Goal: Task Accomplishment & Management: Complete application form

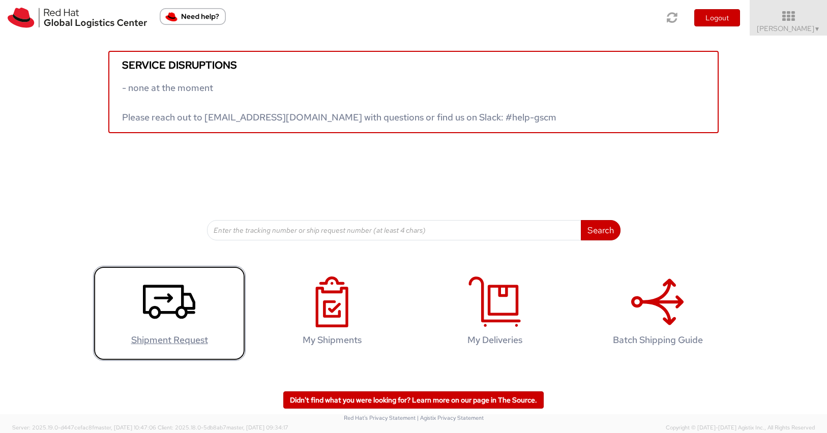
click at [177, 325] on icon at bounding box center [169, 302] width 52 height 51
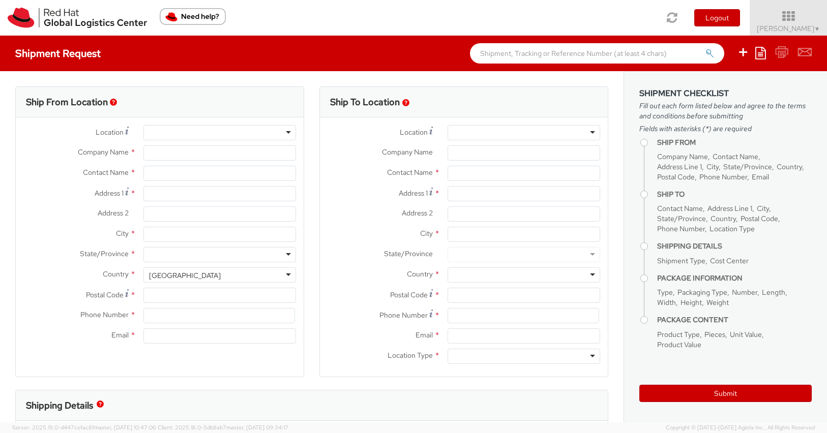
select select
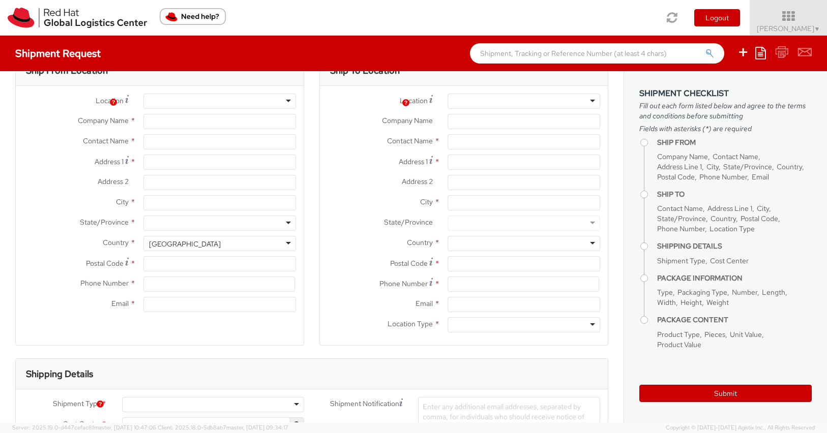
select select "366"
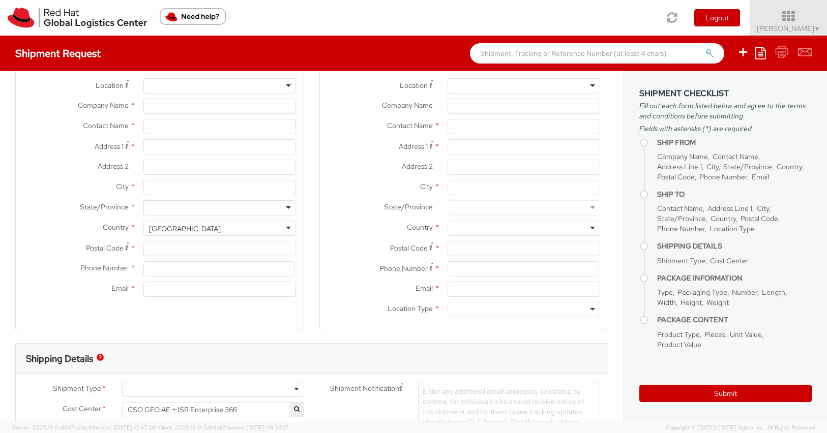
scroll to position [31, 0]
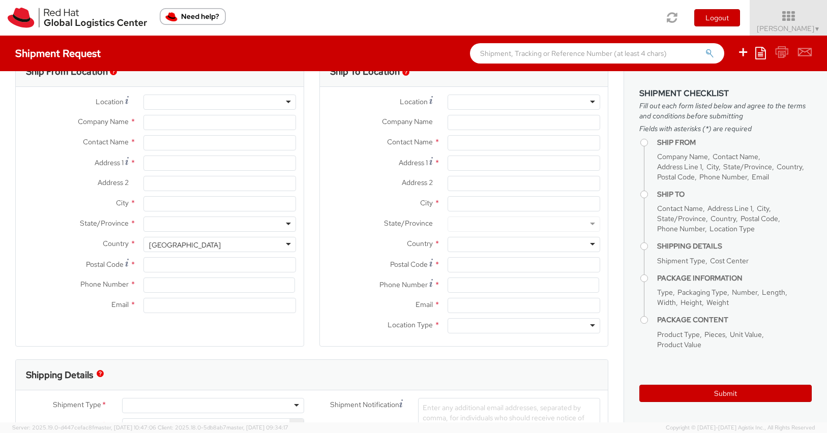
click at [542, 102] on div at bounding box center [523, 102] width 153 height 15
click at [596, 104] on div at bounding box center [523, 102] width 153 height 15
click at [593, 102] on div at bounding box center [523, 102] width 153 height 15
click at [591, 103] on div at bounding box center [523, 102] width 153 height 15
type input "Red Hat Limited Taiwan Branch"
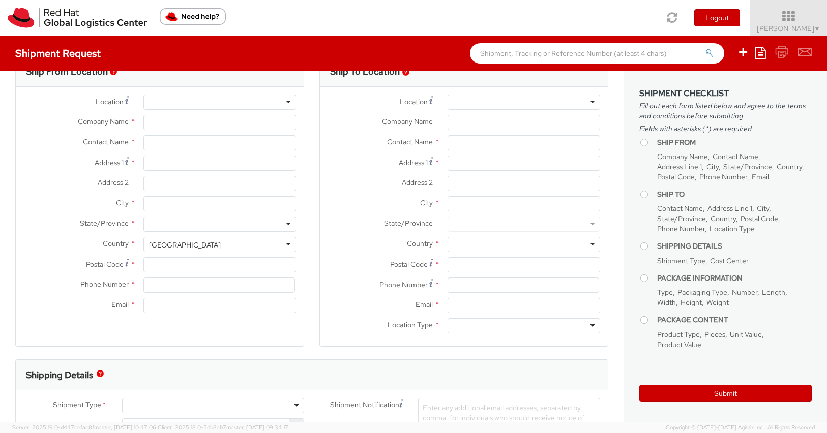
type input "[PERSON_NAME]"
type input "25F., No.9, Songgao Rd."
type input "Xinyi District"
type input "TAIPEI"
type input "110"
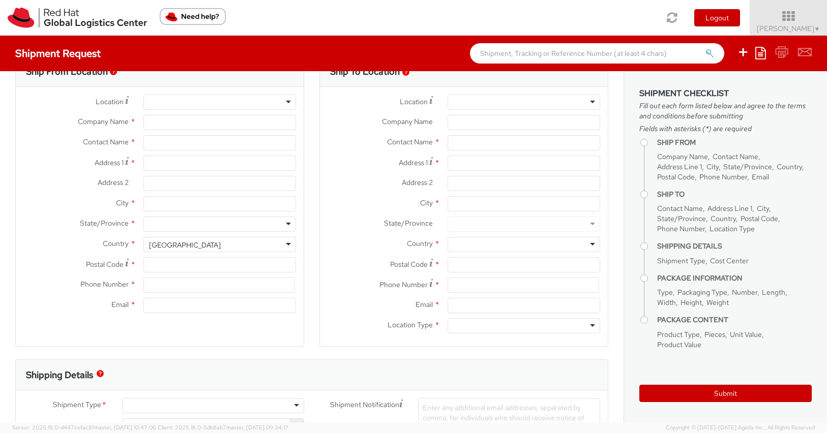
type input "886 2 7743 2972"
type input "hswu@redhat.com"
select select "CM"
select select "KGS"
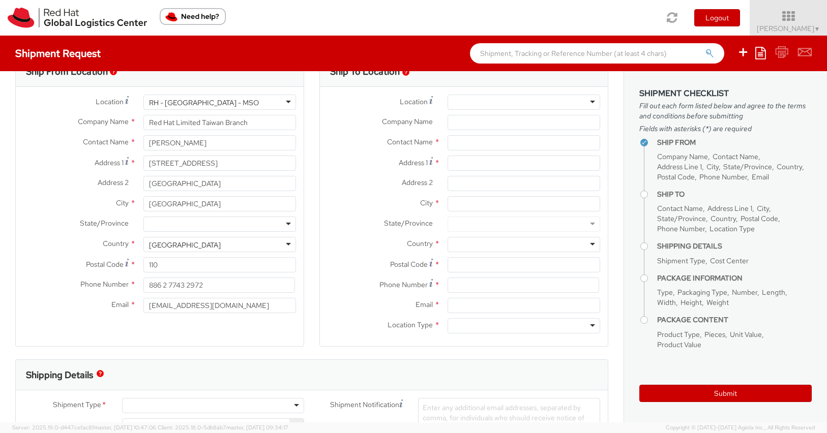
click at [591, 103] on div at bounding box center [523, 102] width 153 height 15
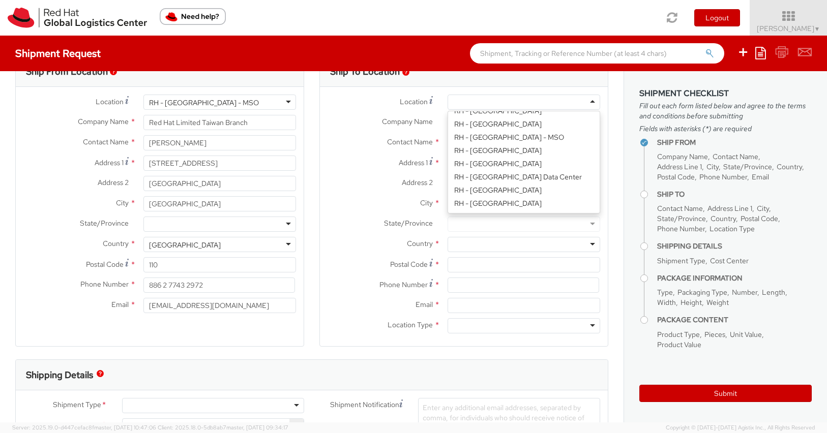
scroll to position [1597, 0]
type input "Red Hat Limited Taiwan Branch"
type input "25F., No.9, Songgao Rd."
type input "Xinyi District"
type input "TAIPEI"
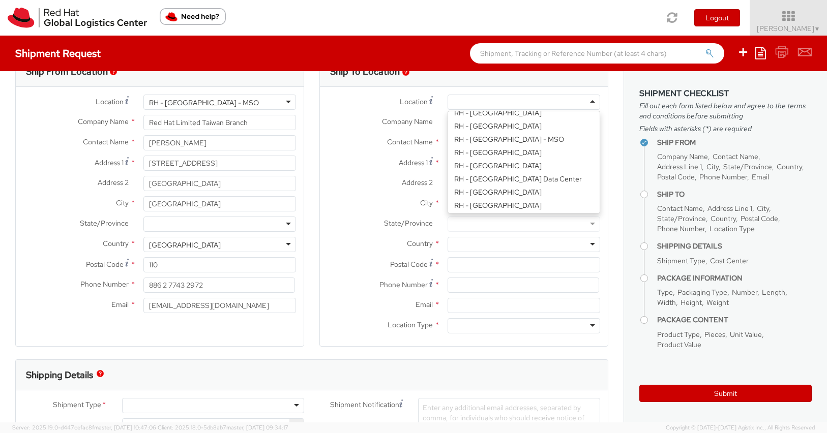
type input "110"
type input "886 2 7743 2972"
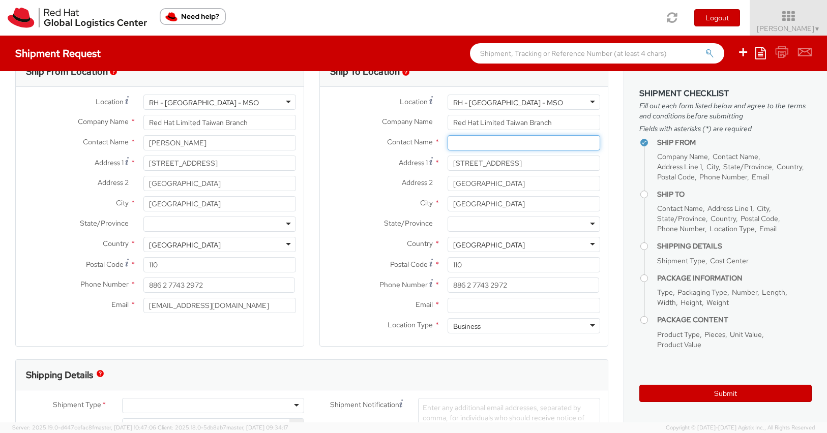
click at [515, 139] on input "text" at bounding box center [523, 142] width 153 height 15
click at [533, 100] on div "RH - Taipei - MSO" at bounding box center [523, 102] width 153 height 15
drag, startPoint x: 554, startPoint y: 100, endPoint x: 410, endPoint y: 91, distance: 144.2
click at [410, 91] on div "Location * RH - Taipei - MSO RH - Taipei - MSO RH - Amsterdam - MSO RH - Amster…" at bounding box center [464, 216] width 288 height 259
click at [514, 105] on div "RH - Taipei - MSO" at bounding box center [523, 102] width 153 height 15
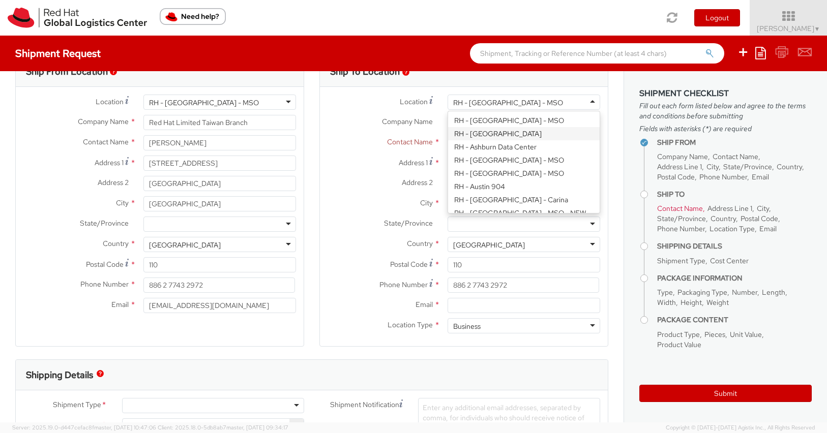
scroll to position [0, 0]
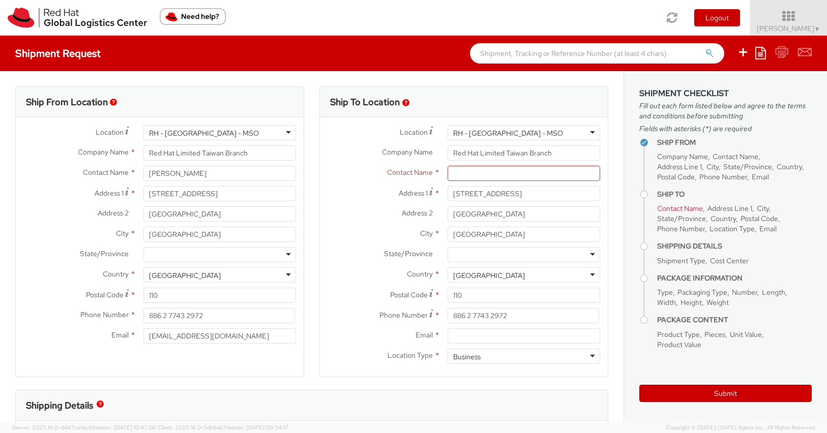
drag, startPoint x: 533, startPoint y: 131, endPoint x: 370, endPoint y: 128, distance: 163.7
click at [370, 128] on div "Location * RH - Taipei - MSO RH - Taipei - MSO RH - Amsterdam - MSO RH - Amster…" at bounding box center [464, 132] width 288 height 15
click at [510, 127] on div "RH - Taipei - MSO" at bounding box center [523, 132] width 153 height 15
click at [519, 133] on div "RH - Taipei - MSO" at bounding box center [523, 132] width 153 height 15
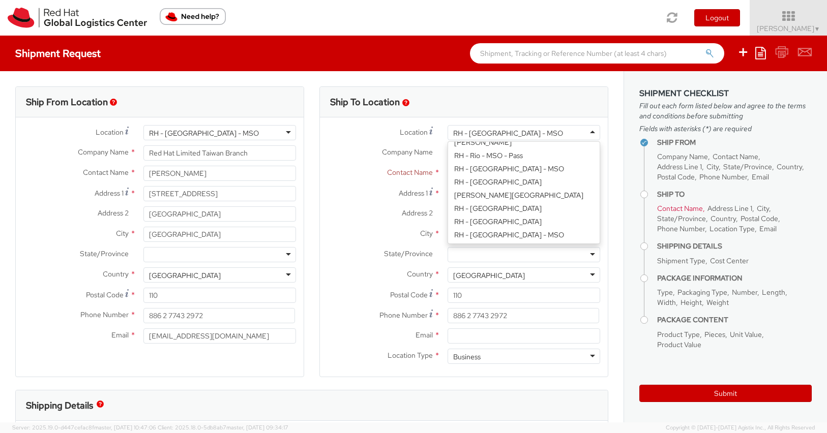
click at [519, 131] on div "RH - Taipei - MSO" at bounding box center [523, 132] width 153 height 15
click at [461, 110] on div "Ship To Location" at bounding box center [464, 102] width 288 height 31
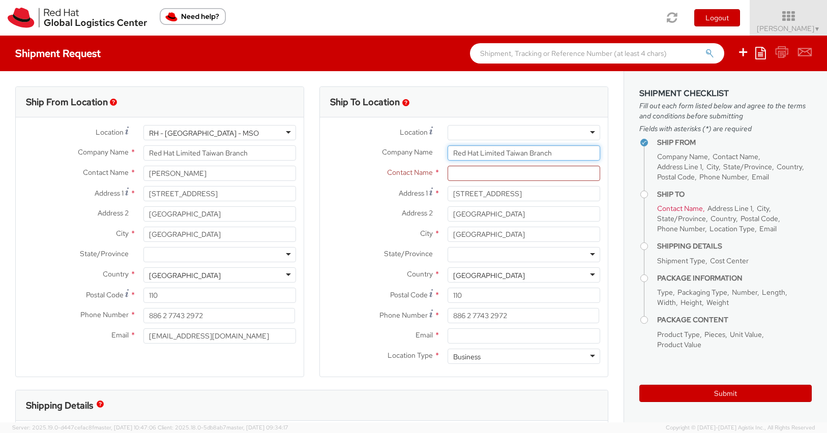
click at [497, 147] on input "Red Hat Limited Taiwan Branch" at bounding box center [523, 152] width 153 height 15
click at [524, 155] on input "Red Hat Limited Taiwan Branch" at bounding box center [523, 152] width 153 height 15
click at [550, 160] on input "Red Hat Limited Taiwan Branch" at bounding box center [523, 152] width 153 height 15
drag, startPoint x: 580, startPoint y: 155, endPoint x: 320, endPoint y: 153, distance: 259.3
click at [320, 153] on div "Company Name * Red Hat Limited Taiwan Branch" at bounding box center [464, 152] width 288 height 15
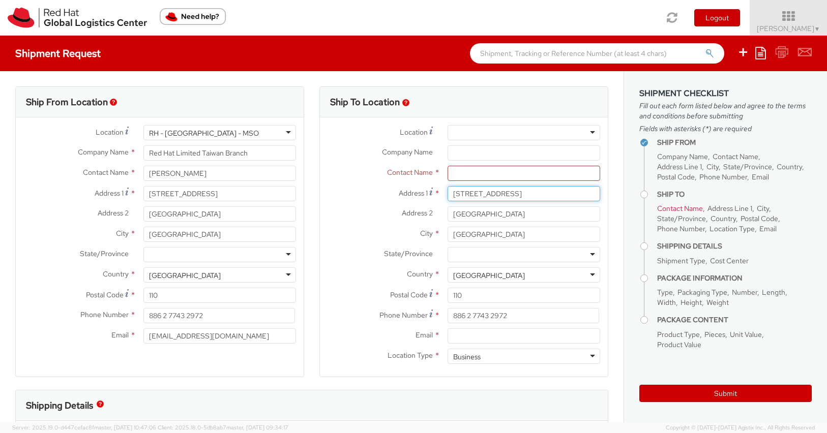
click at [528, 194] on input "25F., No.9, Songgao Rd." at bounding box center [523, 193] width 153 height 15
drag, startPoint x: 553, startPoint y: 195, endPoint x: 275, endPoint y: 178, distance: 278.1
click at [275, 178] on div "Ship From Location Location * RH - Taipei - MSO RH - Taipei - MSO RH - Amsterda…" at bounding box center [312, 238] width 608 height 304
click at [474, 217] on input "Xinyi District" at bounding box center [523, 213] width 153 height 15
drag, startPoint x: 519, startPoint y: 218, endPoint x: 251, endPoint y: 173, distance: 271.2
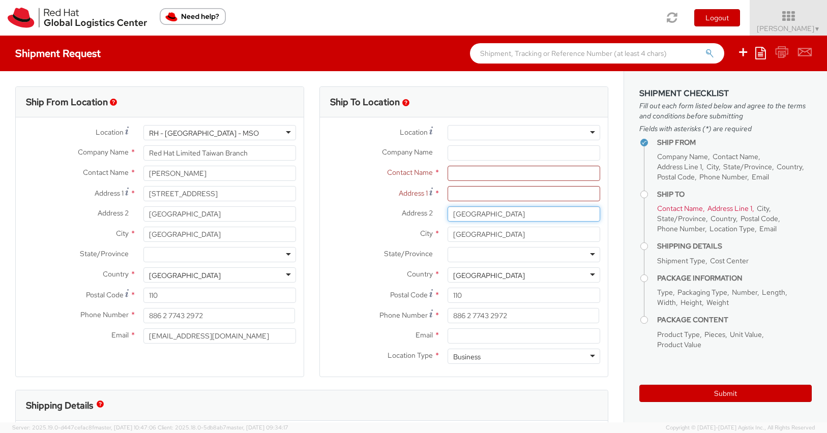
click at [251, 173] on div "Ship From Location Location * RH - Taipei - MSO RH - Taipei - MSO RH - Amsterda…" at bounding box center [312, 238] width 608 height 304
click at [513, 236] on input "TAIPEI" at bounding box center [523, 234] width 153 height 15
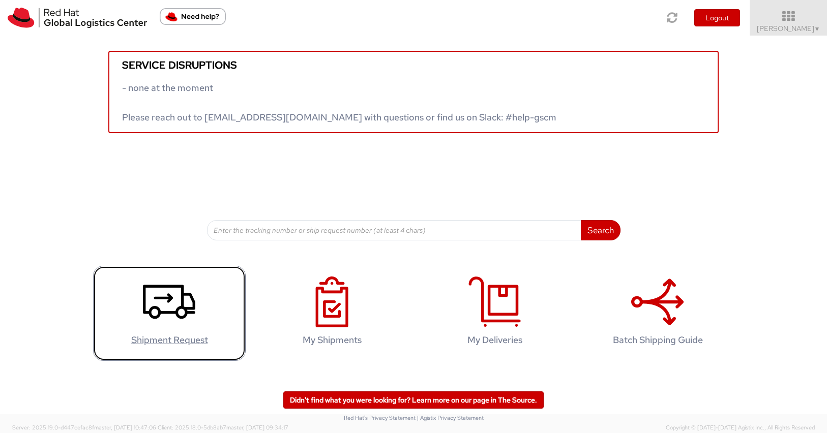
click at [179, 295] on icon at bounding box center [169, 302] width 52 height 51
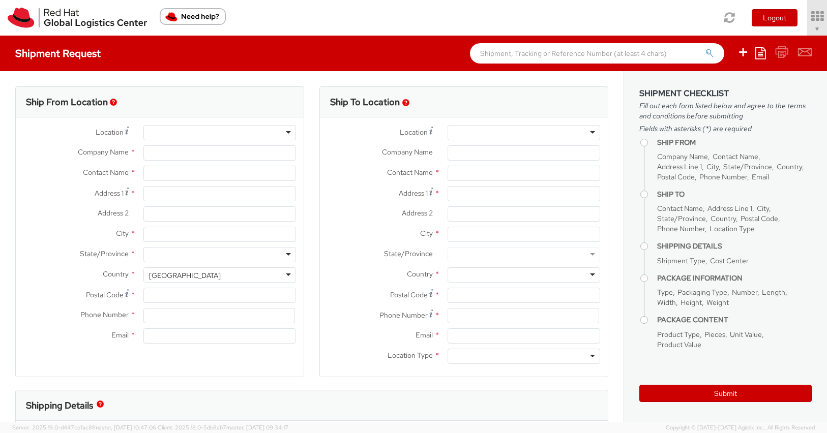
type input "Red Hat Limited Taiwan Branch"
type input "[PERSON_NAME]"
type input "25F., No.9, Songgao Rd."
type input "Xinyi District"
type input "TAIPEI"
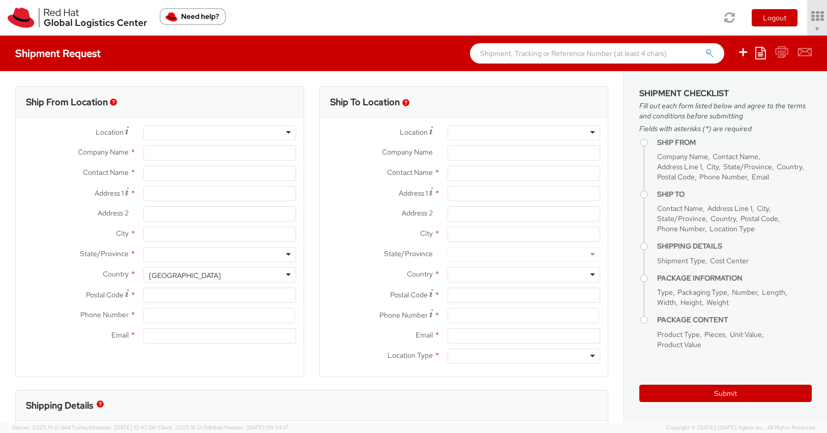
type input "110"
type input "886 2 7743 2972"
type input "hswu@redhat.com"
select select "CM"
select select "KGS"
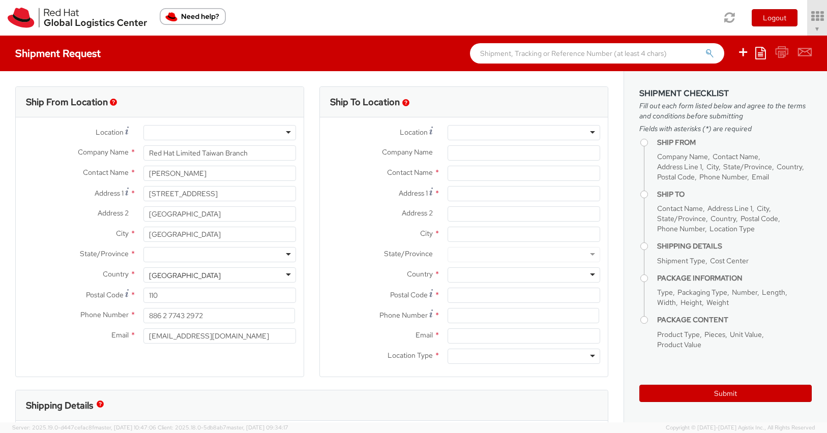
select select "366"
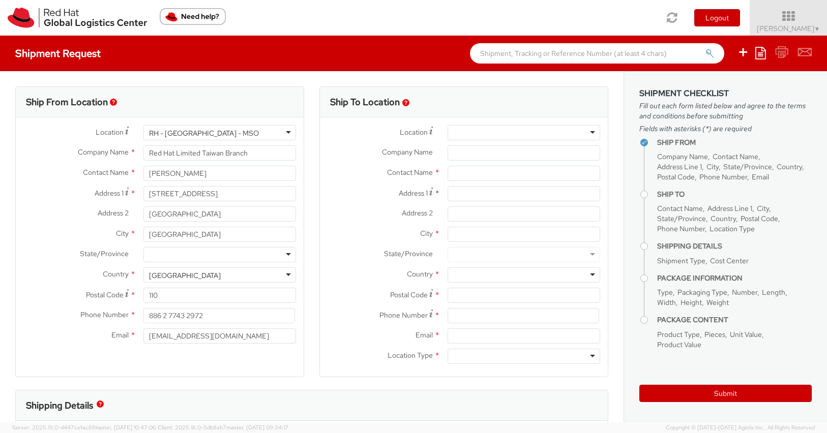
select select
click at [517, 131] on div at bounding box center [523, 132] width 153 height 15
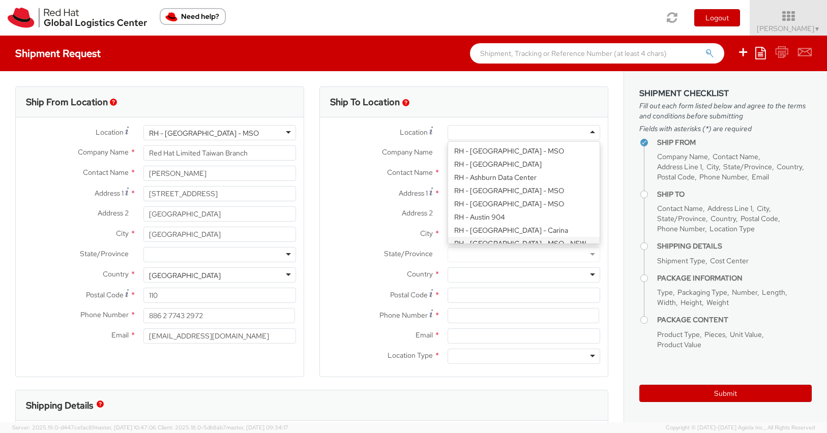
scroll to position [83, 0]
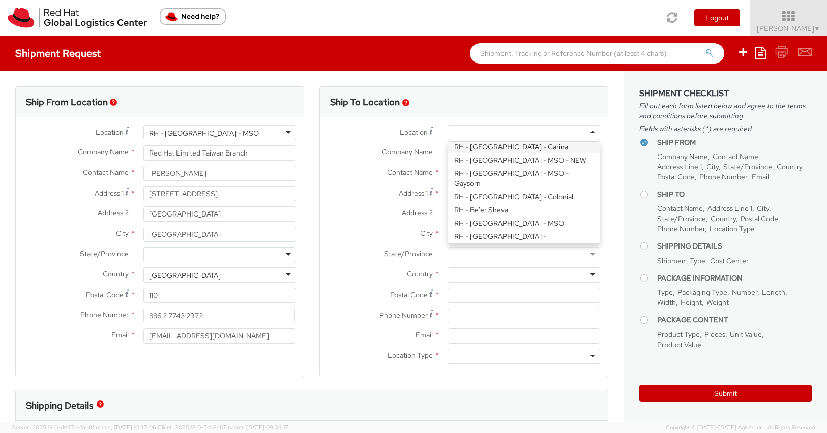
click at [468, 100] on div "Ship To Location" at bounding box center [464, 102] width 288 height 31
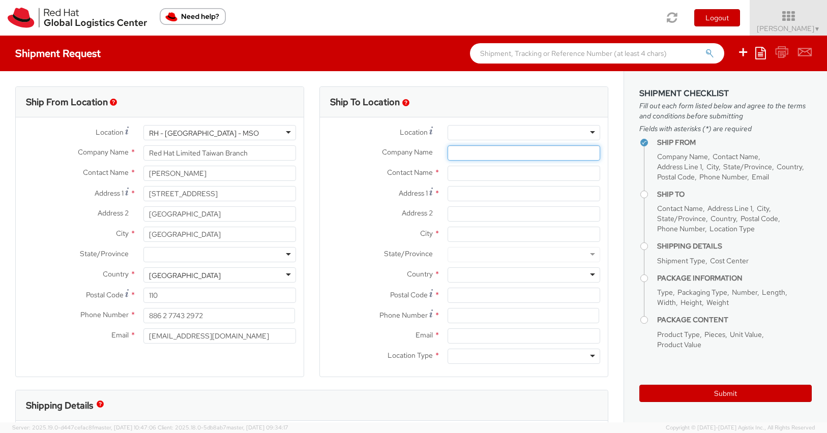
click at [483, 157] on input "Company Name *" at bounding box center [523, 152] width 153 height 15
paste input "GLK FINANCIAL CONSULTING LTD."
type input "GLK FINANCIAL CONSULTING LTD."
click at [480, 175] on input "text" at bounding box center [523, 173] width 153 height 15
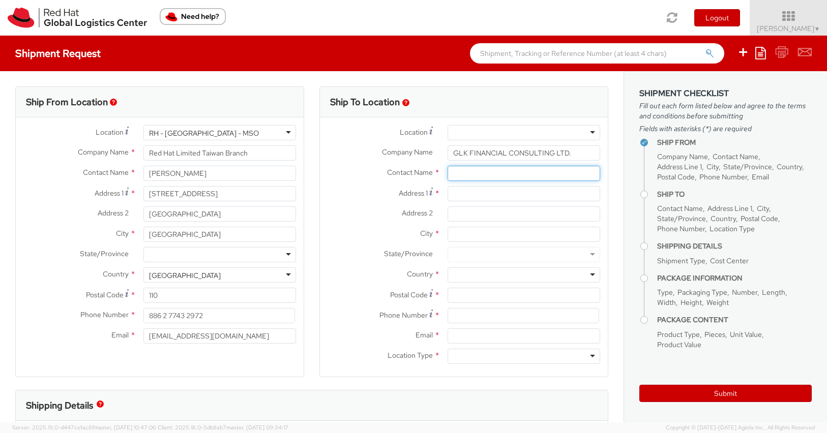
paste input "11F, 1, Sec. 4, Nanjing E. Rd., Taipei 10595, Taiwan"
click at [480, 174] on input "11F, 1, Sec. 4, Nanjing E. Rd., Taipei 10595, Taiwan" at bounding box center [523, 173] width 153 height 15
type input "11F, 1, Sec. 4 Nanjing E. Rd., Taipei 10595, Taiwan"
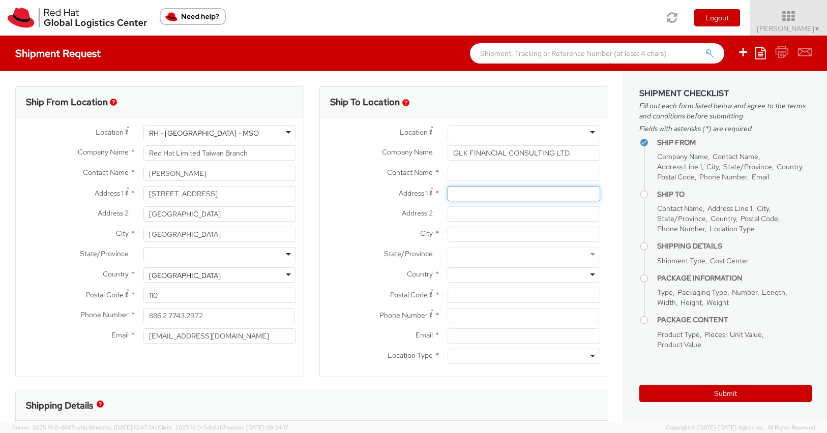
click at [494, 197] on input "Address 1 *" at bounding box center [523, 193] width 153 height 15
paste input "11F, 1, Sec. 4, Nanjing E. Rd., Taipei 10595, Taiwan"
drag, startPoint x: 532, startPoint y: 194, endPoint x: 609, endPoint y: 200, distance: 77.0
click at [609, 200] on div "Ship To Location Location * RH - Amsterdam - MSO RH - Amsterdam Data Center RH …" at bounding box center [464, 238] width 304 height 304
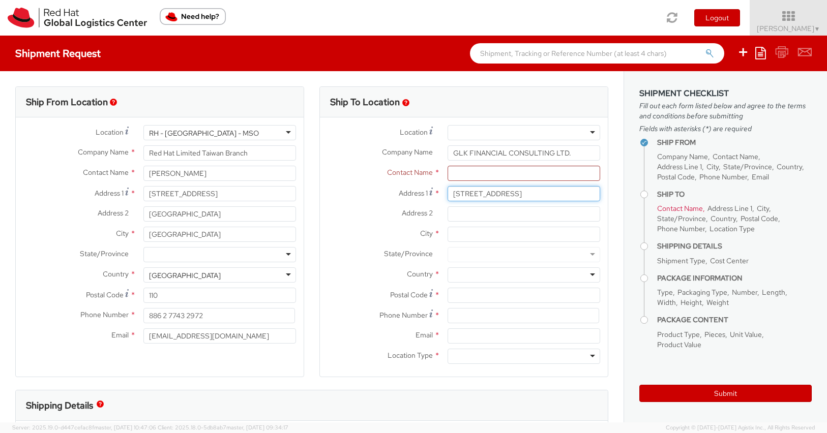
click at [525, 196] on input "11F, 1, Sec. 4, Nanjing E. Rd., Taipei 10595, Taiwan" at bounding box center [523, 193] width 153 height 15
drag, startPoint x: 528, startPoint y: 195, endPoint x: 644, endPoint y: 199, distance: 115.5
click at [644, 199] on div "Ship From Location Location * RH - Taipei - MSO RH - Taipei - MSO RH - Amsterda…" at bounding box center [413, 246] width 827 height 351
drag, startPoint x: 529, startPoint y: 195, endPoint x: 627, endPoint y: 197, distance: 98.7
click at [627, 197] on div "Ship From Location Location * RH - Taipei - MSO RH - Taipei - MSO RH - Amsterda…" at bounding box center [413, 246] width 827 height 351
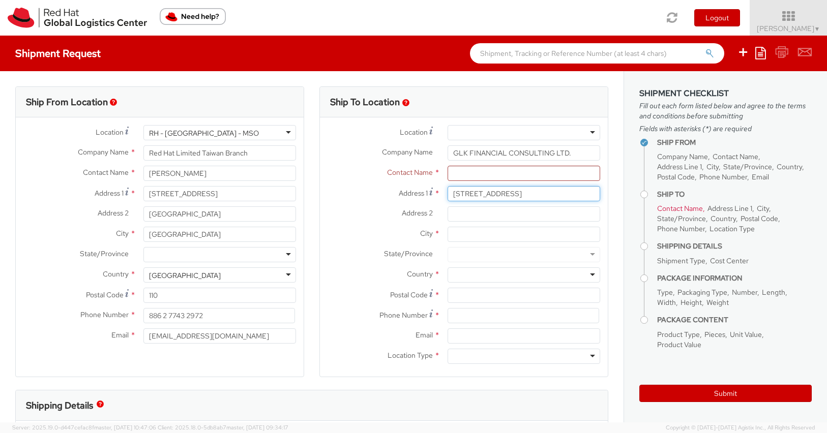
scroll to position [0, 0]
type input "11F, 1, Sec. 4, Nanjing E. Rd.,"
click at [502, 230] on input "City *" at bounding box center [523, 234] width 153 height 15
paste input "Taipei 10595, Taiwan"
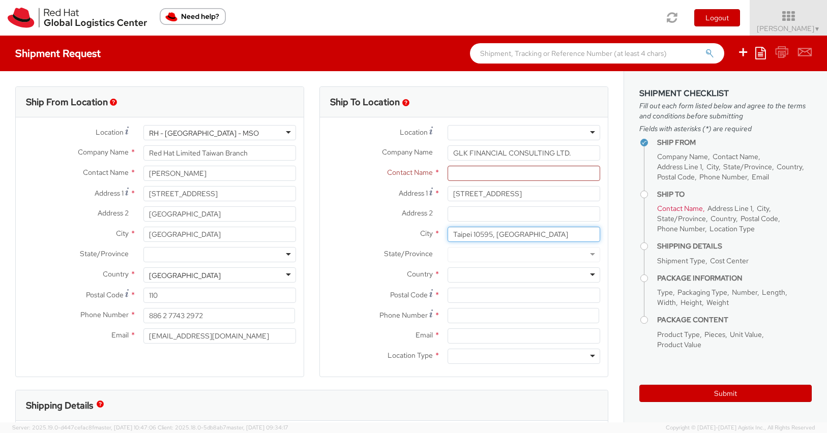
type input "Taipei 10595, Taiwan"
click at [487, 273] on div at bounding box center [523, 274] width 153 height 15
type input "ㄇ"
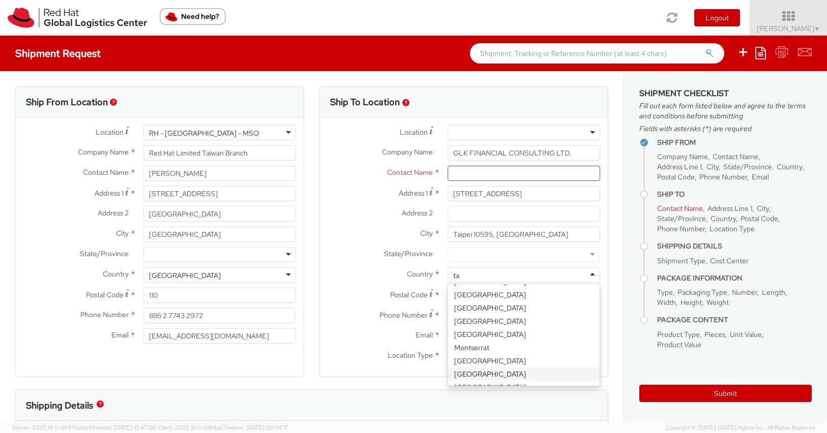
scroll to position [141, 0]
type input "tai"
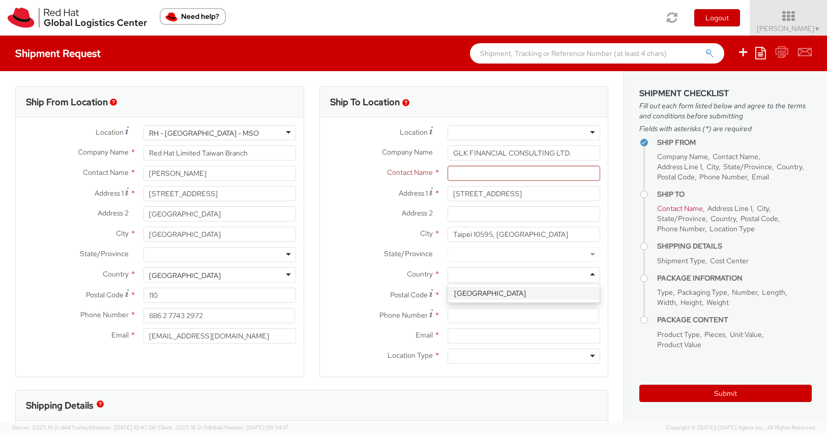
scroll to position [0, 0]
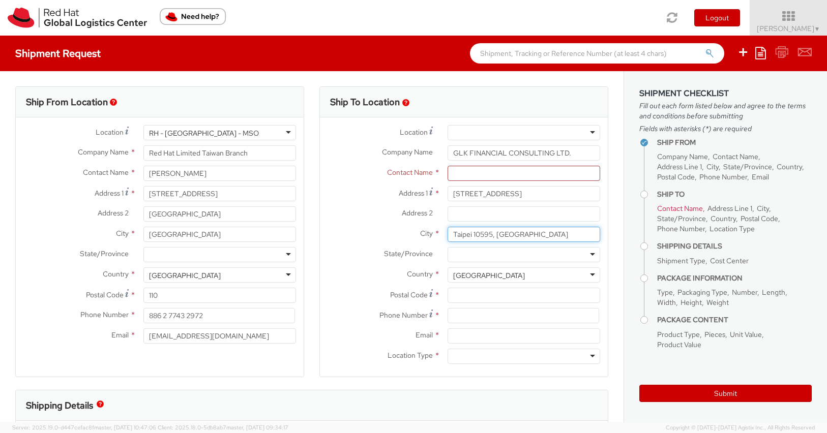
click at [517, 239] on input "Taipei 10595, Taiwan" at bounding box center [523, 234] width 153 height 15
drag, startPoint x: 502, startPoint y: 237, endPoint x: 572, endPoint y: 236, distance: 70.2
click at [572, 236] on input "Taipei 10595, Taiwan" at bounding box center [523, 234] width 153 height 15
drag, startPoint x: 474, startPoint y: 235, endPoint x: 515, endPoint y: 235, distance: 40.7
click at [515, 236] on input "Taipei 10595" at bounding box center [523, 234] width 153 height 15
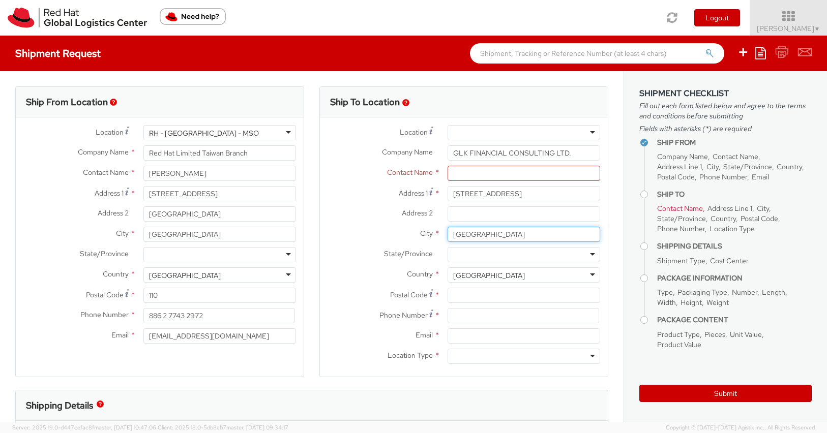
type input "Taipei"
click at [475, 299] on input "Postal Code *" at bounding box center [523, 295] width 153 height 15
paste input "10595"
type input "10595"
click at [471, 318] on input at bounding box center [523, 315] width 152 height 15
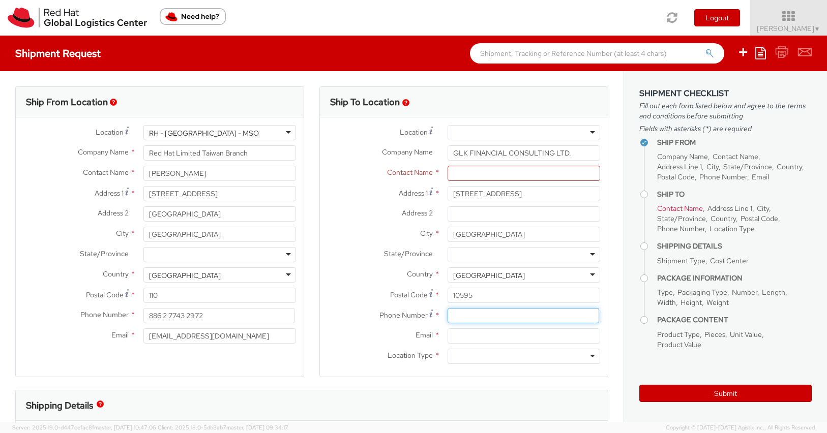
click at [471, 318] on input at bounding box center [523, 315] width 152 height 15
paste input "886 2 7706 4836"
type input "886 2 7706 4836"
click at [479, 333] on input "Email *" at bounding box center [523, 335] width 153 height 15
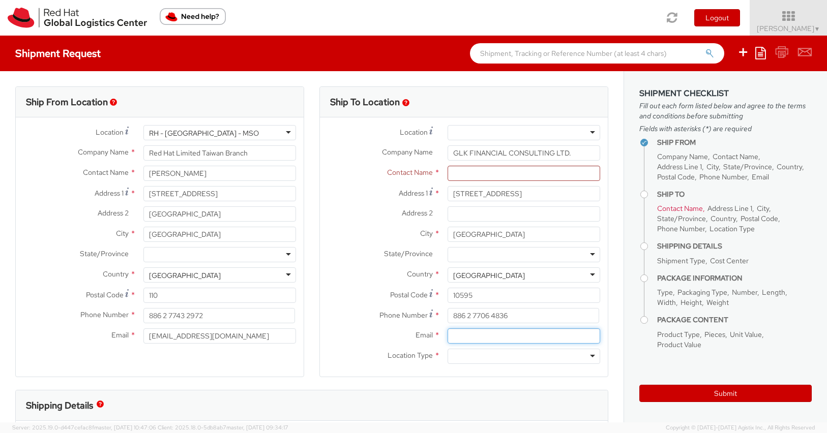
paste input "sandy.fu@swtw.com.tw"
type input "sandy.fu@swtw.com.tw"
click at [490, 166] on input "text" at bounding box center [523, 173] width 153 height 15
paste input "Sandy Fu"
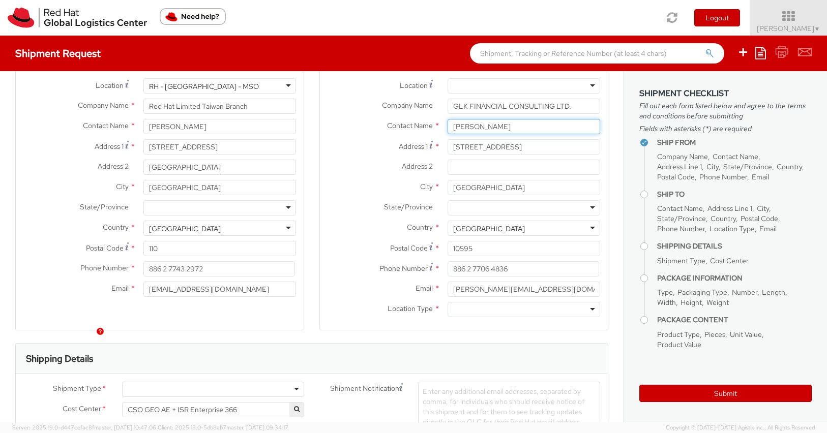
scroll to position [99, 0]
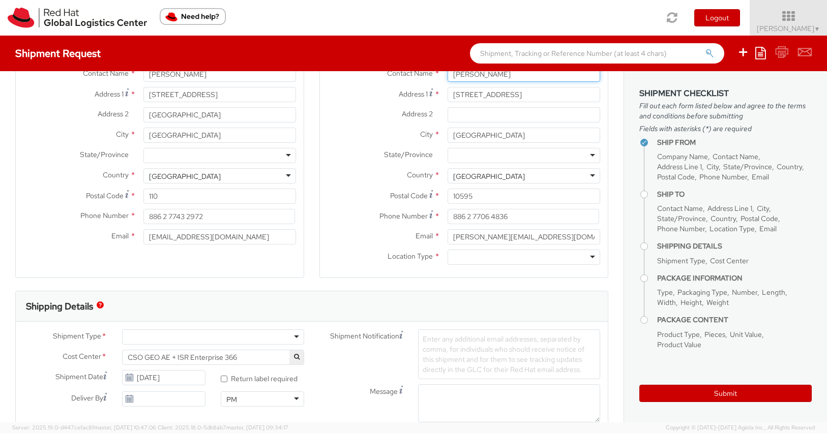
type input "Sandy Fu"
click at [522, 257] on div at bounding box center [523, 257] width 153 height 15
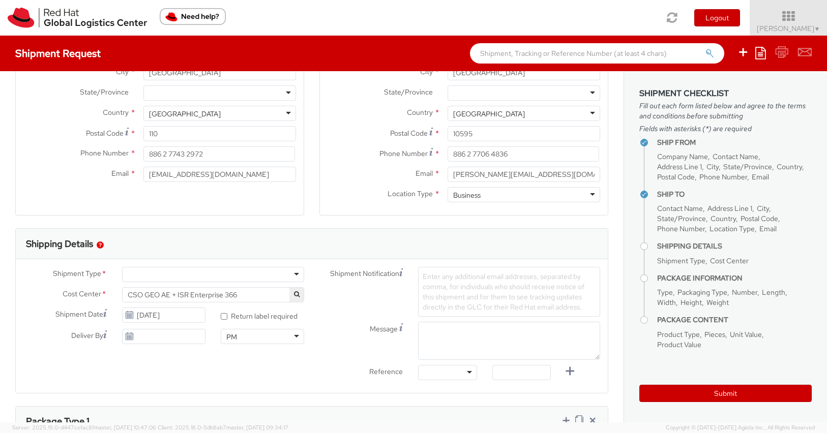
scroll to position [165, 0]
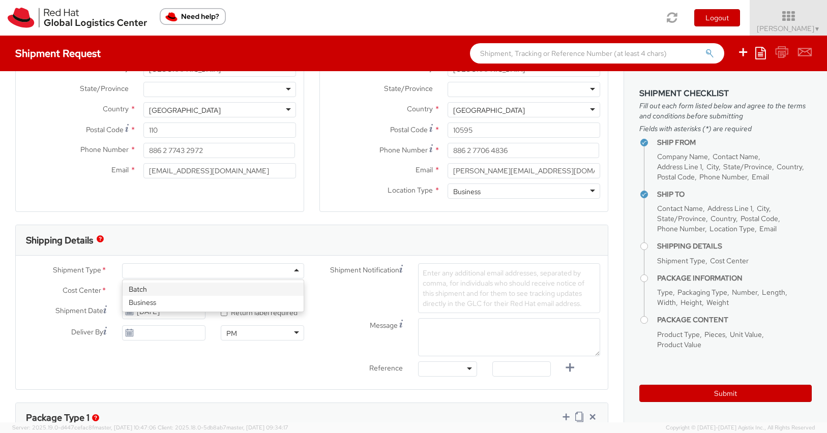
click at [293, 270] on div at bounding box center [213, 270] width 182 height 15
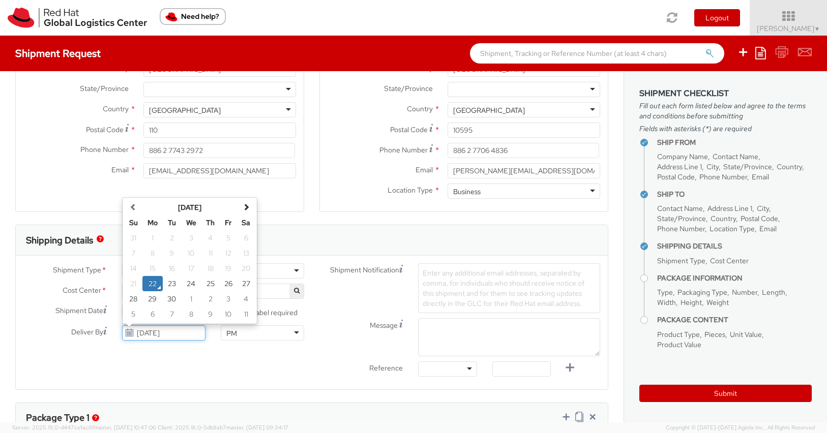
click at [185, 335] on input "09/22/2025" at bounding box center [163, 332] width 83 height 15
click at [176, 288] on td "23" at bounding box center [172, 283] width 18 height 15
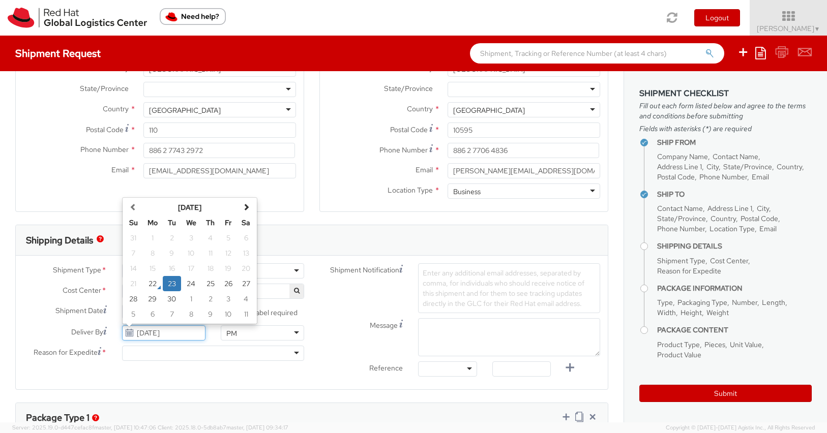
click at [184, 332] on input "09/23/2025" at bounding box center [163, 332] width 83 height 15
click at [144, 279] on td "22" at bounding box center [152, 283] width 20 height 15
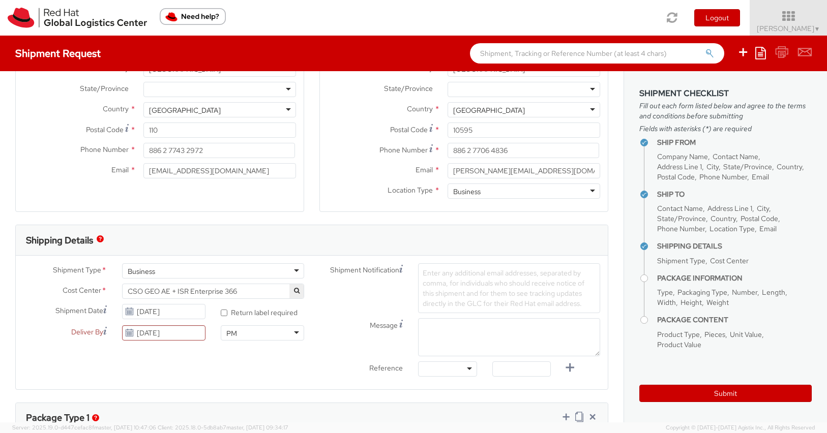
click at [205, 366] on div "Shipment Type * Business Business Batch Business Cost Center * CSO GEO AE + ISR…" at bounding box center [312, 322] width 592 height 118
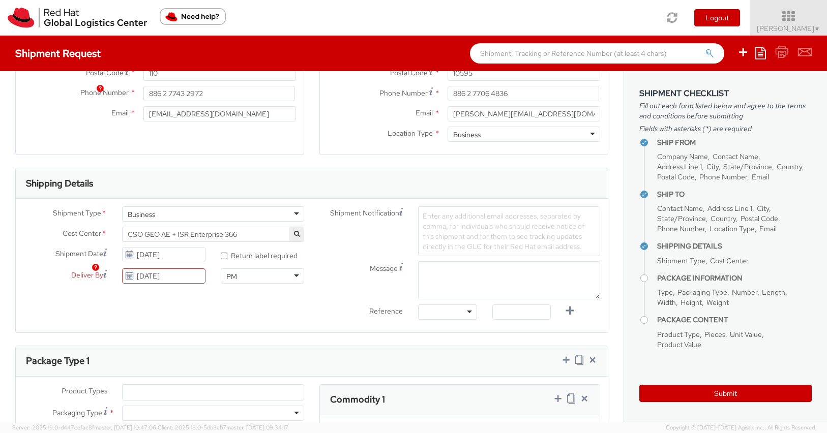
scroll to position [316, 0]
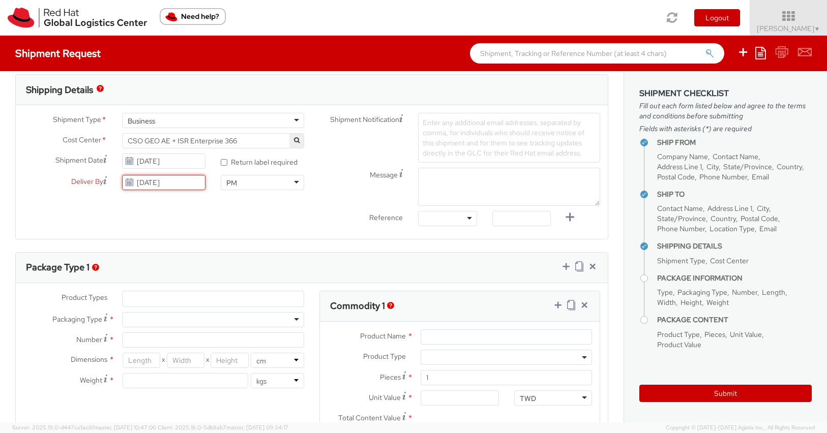
click at [187, 181] on input "09/22/2025" at bounding box center [163, 182] width 83 height 15
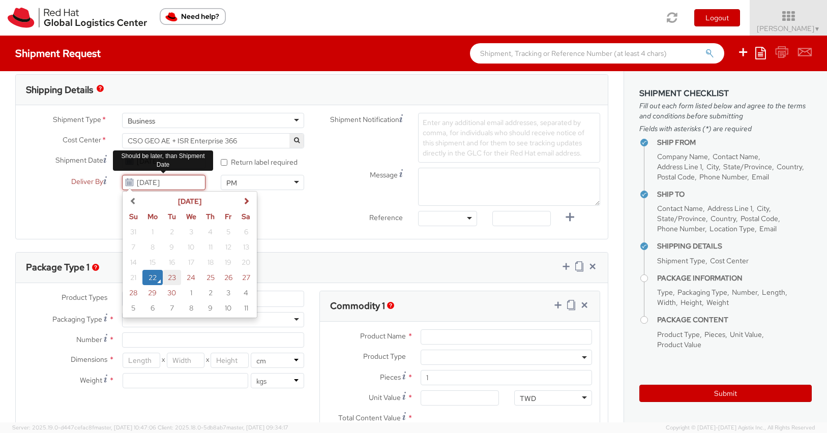
click at [172, 276] on td "23" at bounding box center [172, 277] width 18 height 15
type input "09/23/2025"
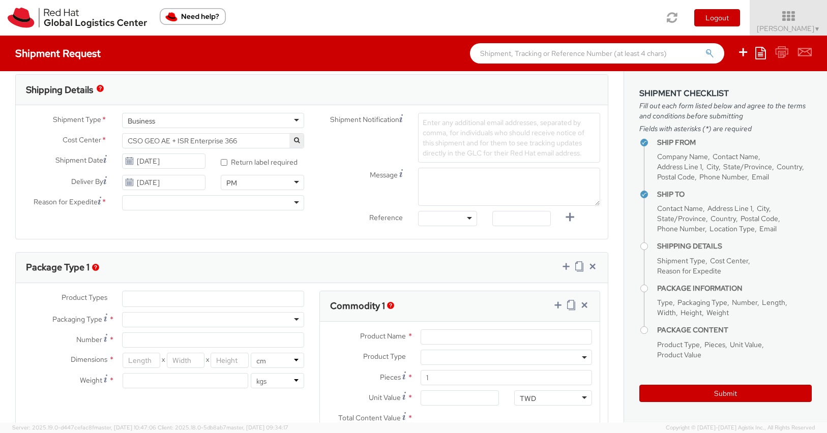
click at [260, 206] on div at bounding box center [213, 202] width 182 height 15
click at [255, 213] on div "Reason for Expedite * Executive level shipment Executive level shipment Custome…" at bounding box center [164, 205] width 296 height 20
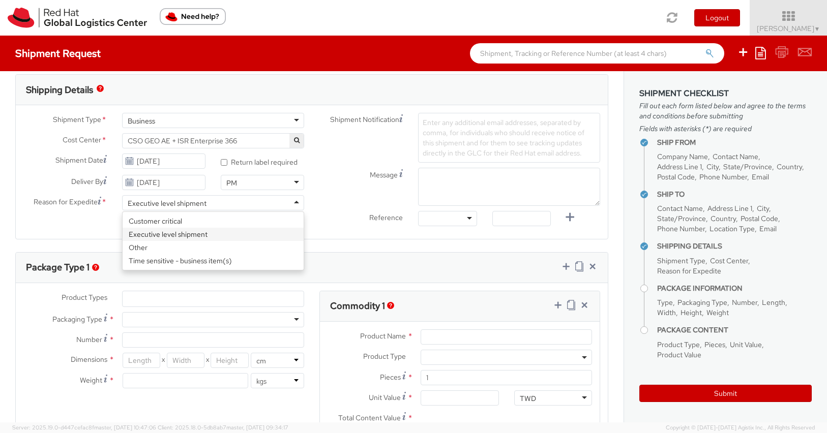
click at [255, 207] on div "Executive level shipment" at bounding box center [213, 202] width 182 height 15
click at [216, 229] on div "Shipment Type * Business Business Batch Business Cost Center * CSO GEO AE + ISR…" at bounding box center [312, 172] width 592 height 118
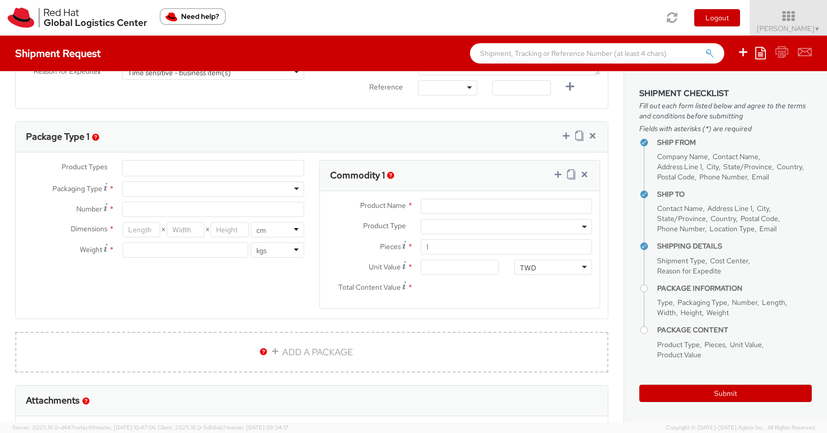
scroll to position [398, 0]
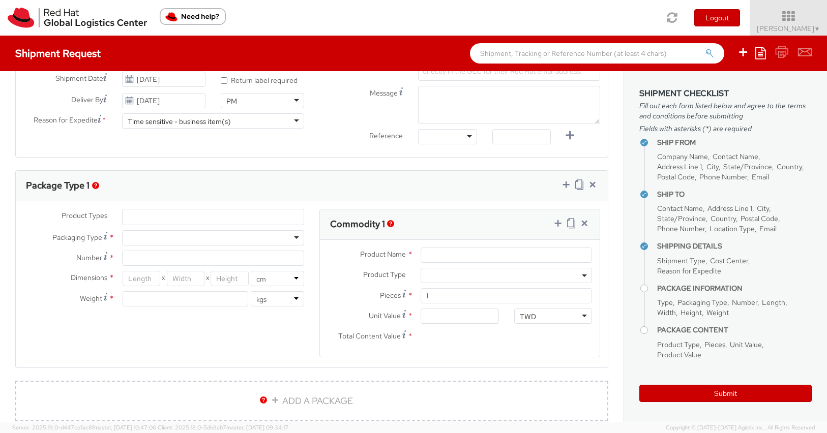
click at [242, 117] on div "Time sensitive - business item(s)" at bounding box center [213, 120] width 182 height 15
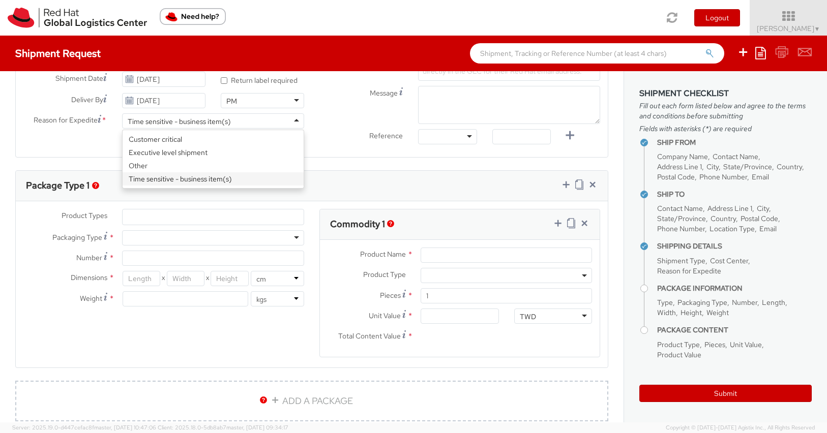
click at [199, 181] on div "Ship From Location Location * RH - Taipei - MSO RH - Taipei - MSO RH - Amsterda…" at bounding box center [311, 125] width 623 height 902
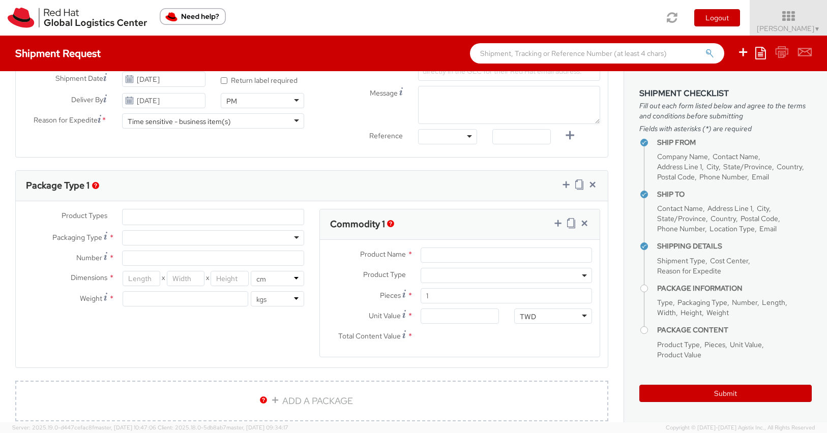
click at [218, 224] on ul at bounding box center [213, 216] width 181 height 15
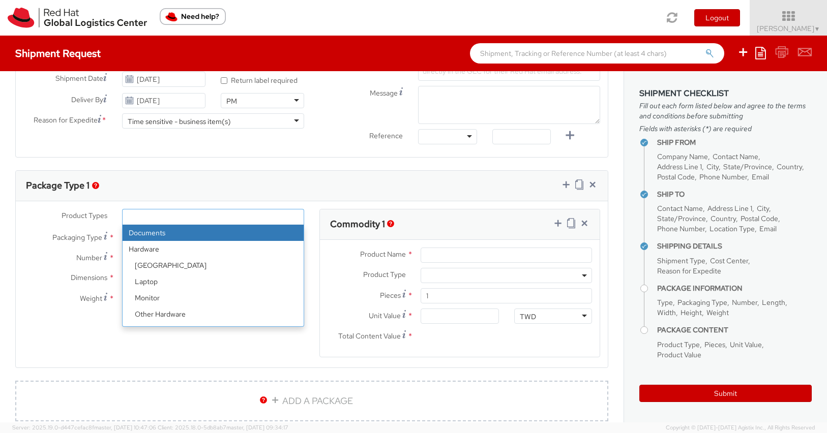
select select "DOCUMENT"
type input "Documents"
select select "DOCUMENT"
type input "1.00"
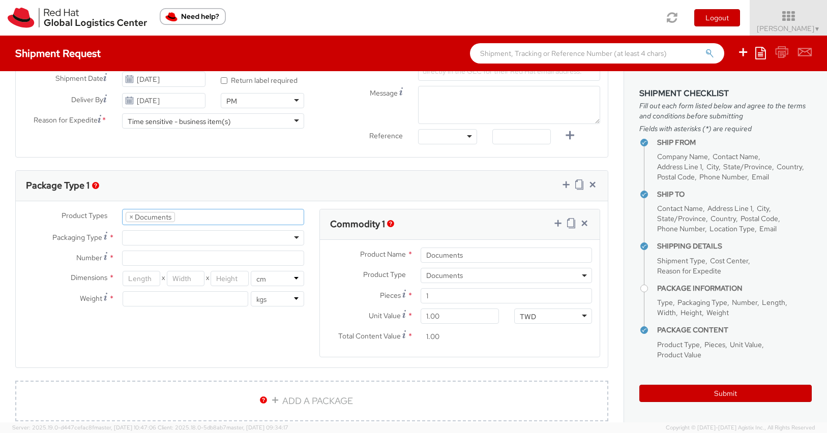
click at [219, 240] on div at bounding box center [213, 237] width 182 height 15
type input "1"
type input "24.13"
type input "31.75"
type input "0.64"
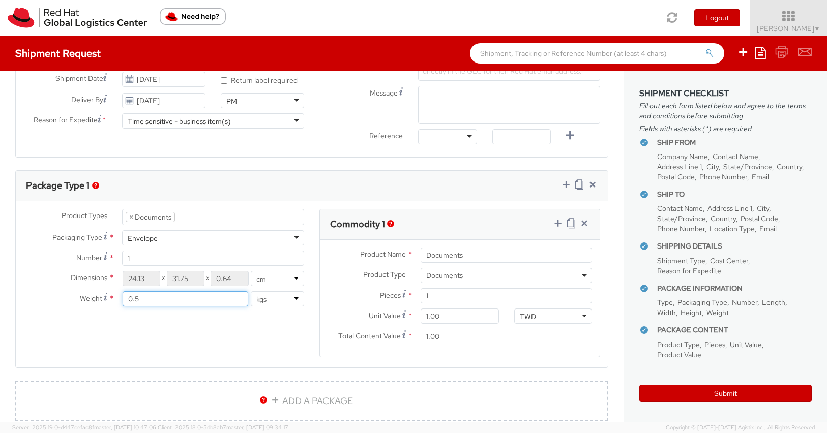
click at [182, 296] on input "0.5" at bounding box center [186, 298] width 126 height 15
type input "0"
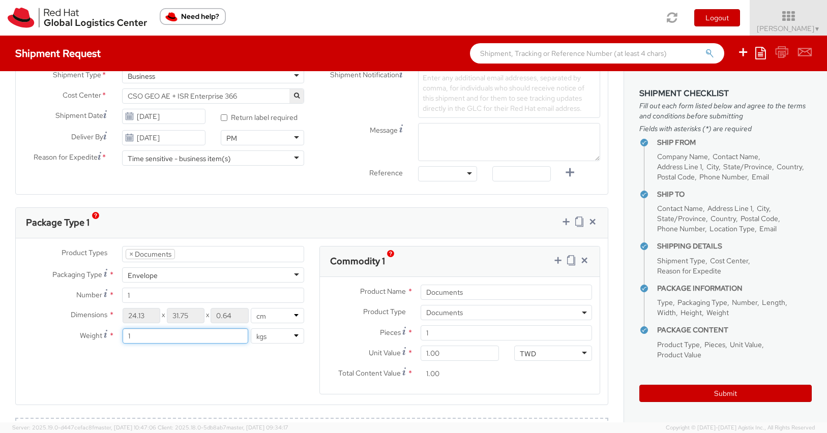
scroll to position [592, 0]
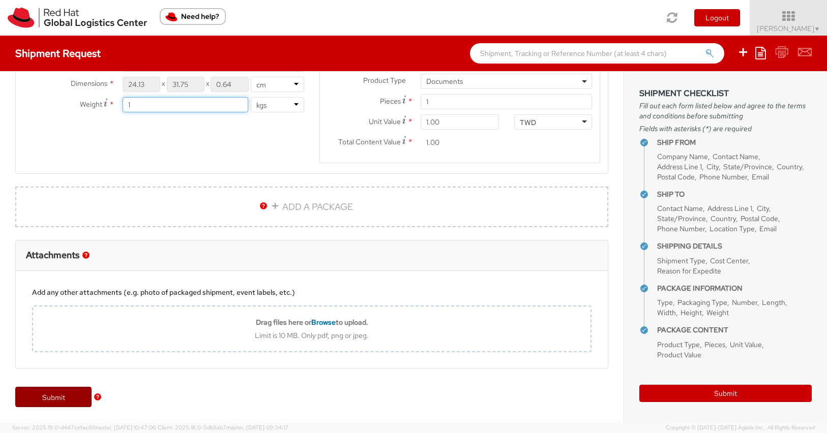
type input "1"
click at [64, 399] on link "Submit" at bounding box center [53, 397] width 76 height 20
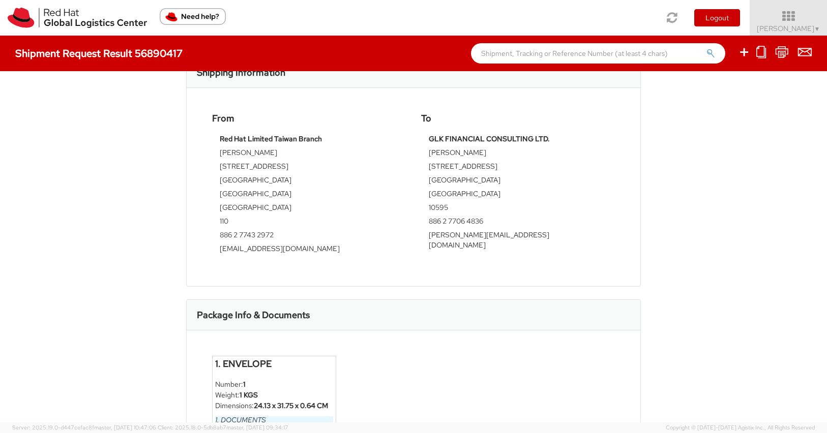
scroll to position [417, 0]
